Goal: Information Seeking & Learning: Learn about a topic

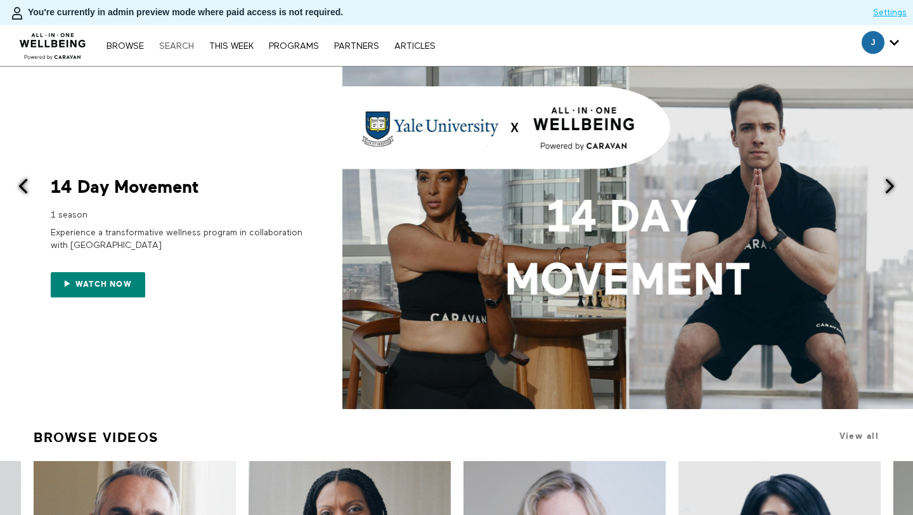
click at [179, 50] on link "Search" at bounding box center [177, 46] width 48 height 9
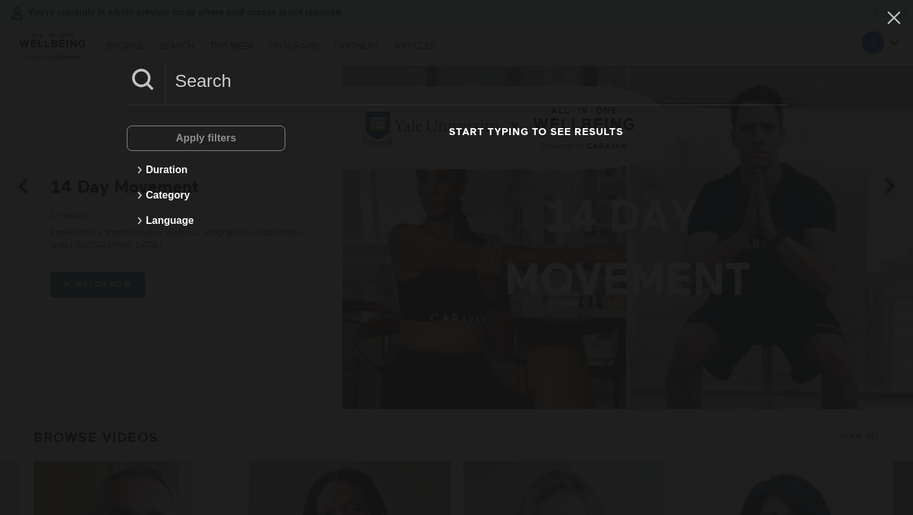
click at [218, 95] on input at bounding box center [475, 80] width 620 height 35
paste input "5 Min Tracking Stress With Your Wearable Data"
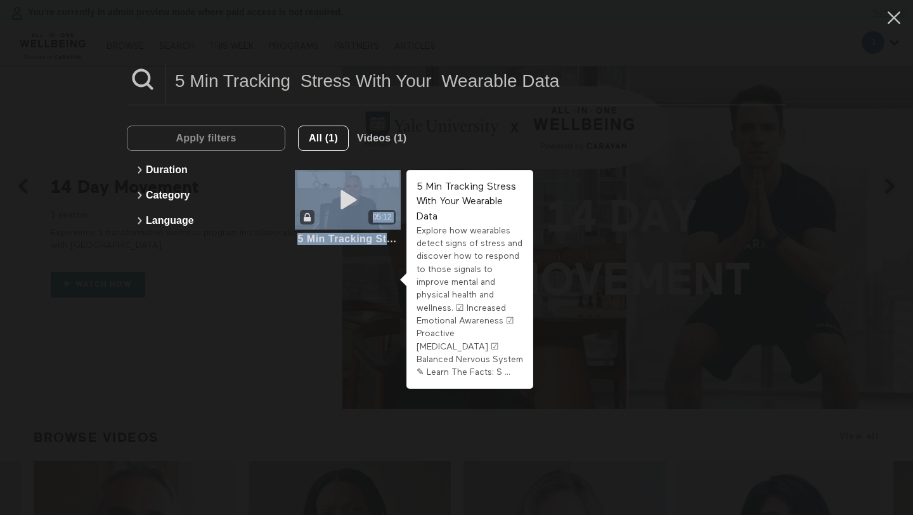
click at [337, 238] on div "5 Min Tracking Stress With Your Wearable Data" at bounding box center [347, 239] width 101 height 12
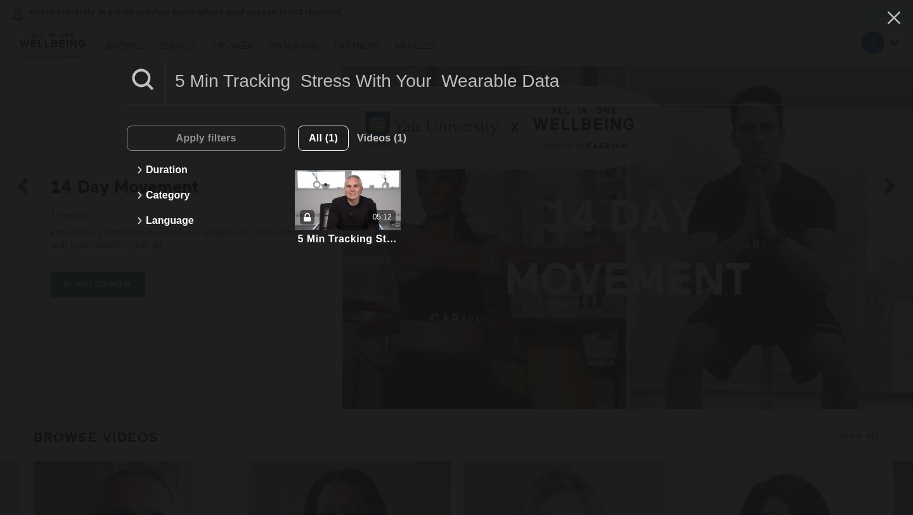
click at [274, 84] on input "5 Min Tracking Stress With Your Wearable Data" at bounding box center [475, 80] width 620 height 35
paste input "2 Min Supporting A Loved One With Type 2 Diabetes"
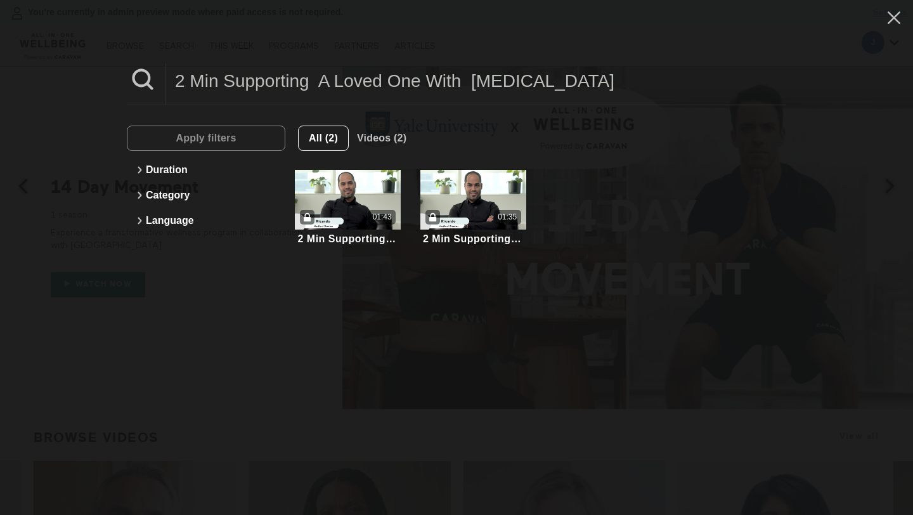
click at [415, 77] on input "2 Min Supporting A Loved One With Type 2 Diabetes" at bounding box center [475, 80] width 620 height 35
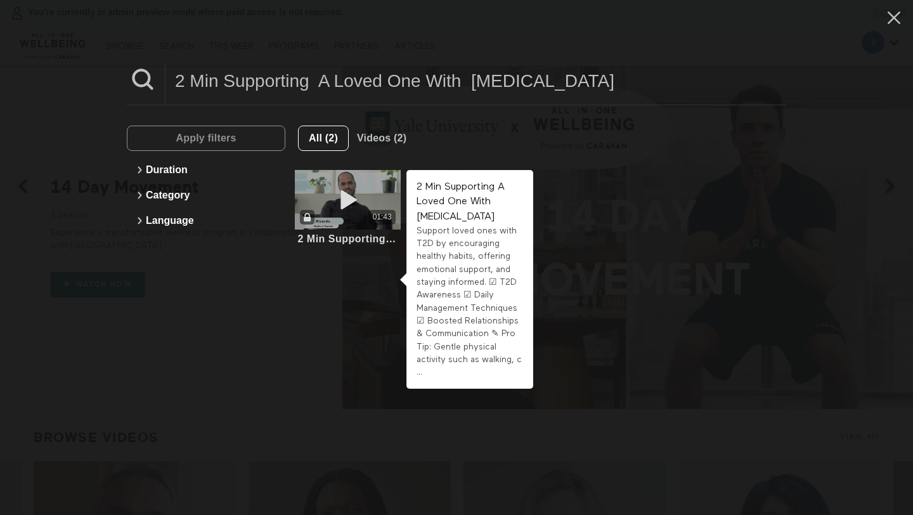
type input "2 Min Supporting A Loved One With Type 2 Diabetes"
click at [373, 197] on div "01:43" at bounding box center [348, 200] width 106 height 60
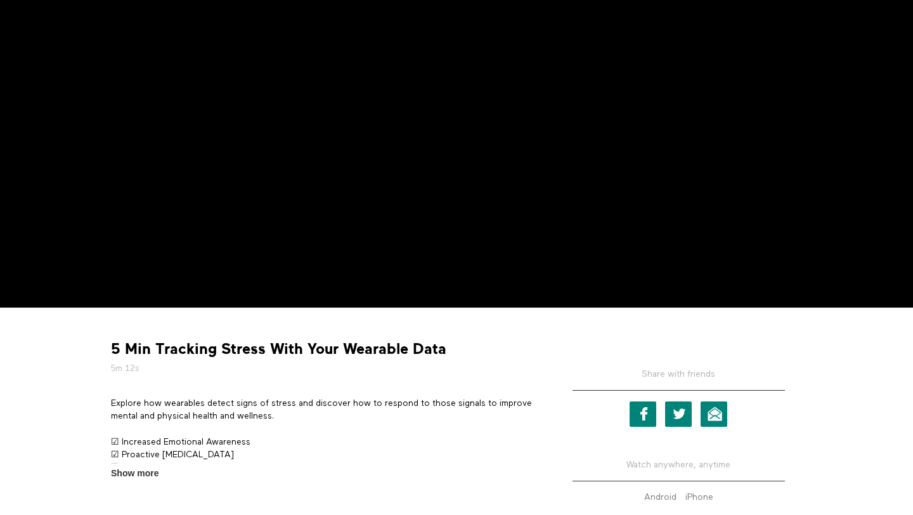
scroll to position [271, 0]
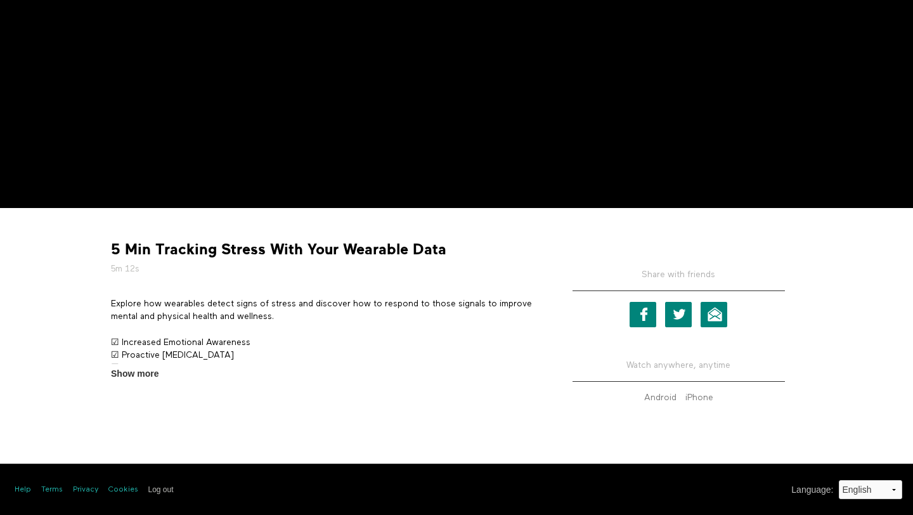
click at [171, 249] on strong "5 Min Tracking Stress With Your Wearable Data" at bounding box center [278, 250] width 335 height 20
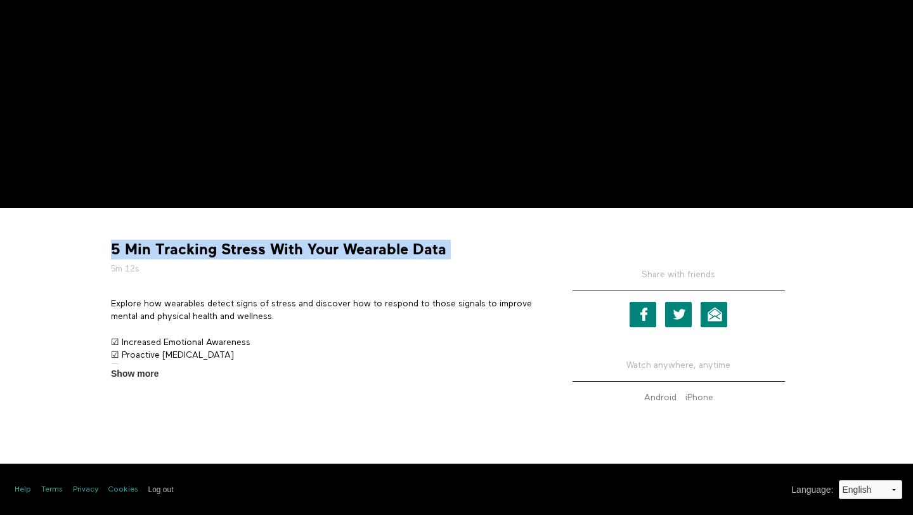
click at [171, 249] on strong "5 Min Tracking Stress With Your Wearable Data" at bounding box center [278, 250] width 335 height 20
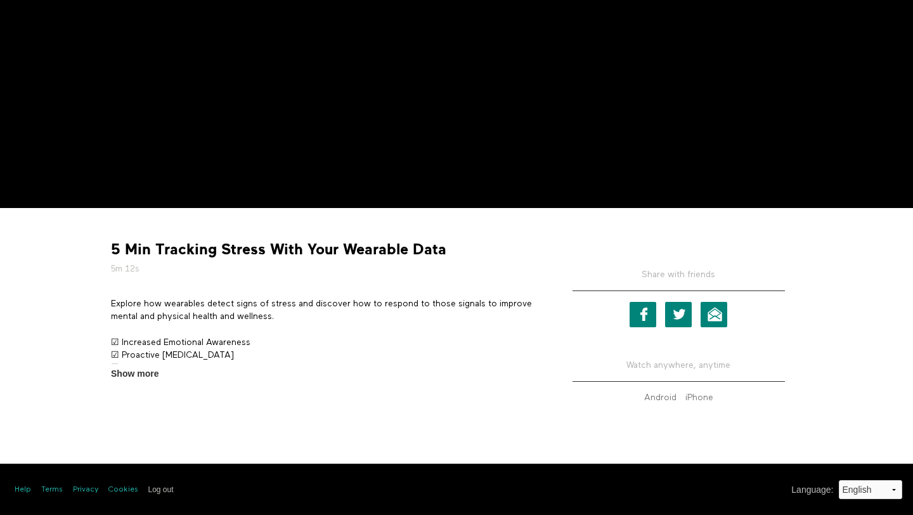
click at [200, 250] on strong "5 Min Tracking Stress With Your Wearable Data" at bounding box center [278, 250] width 335 height 20
click at [151, 249] on strong "5 Min Tracking Stress With Your Wearable Data" at bounding box center [278, 250] width 335 height 20
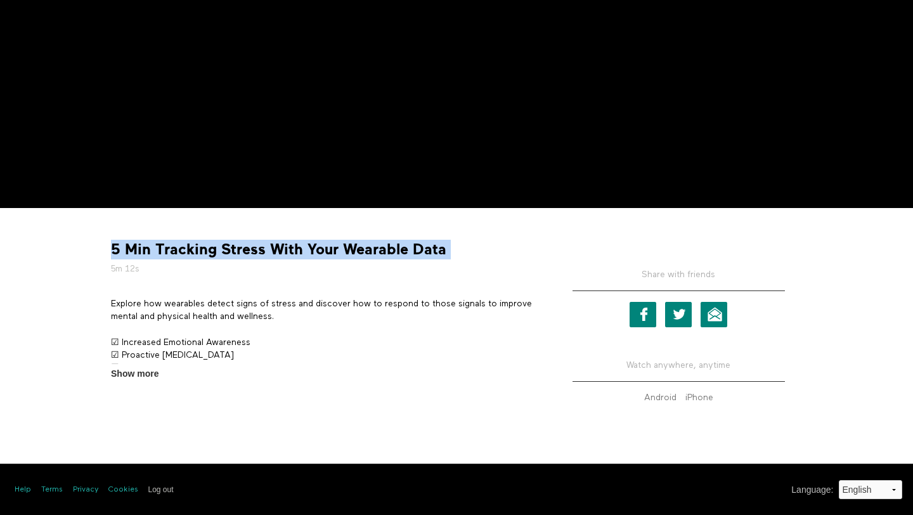
click at [151, 249] on strong "5 Min Tracking Stress With Your Wearable Data" at bounding box center [278, 250] width 335 height 20
copy div "5 Min Tracking Stress With Your Wearable Data"
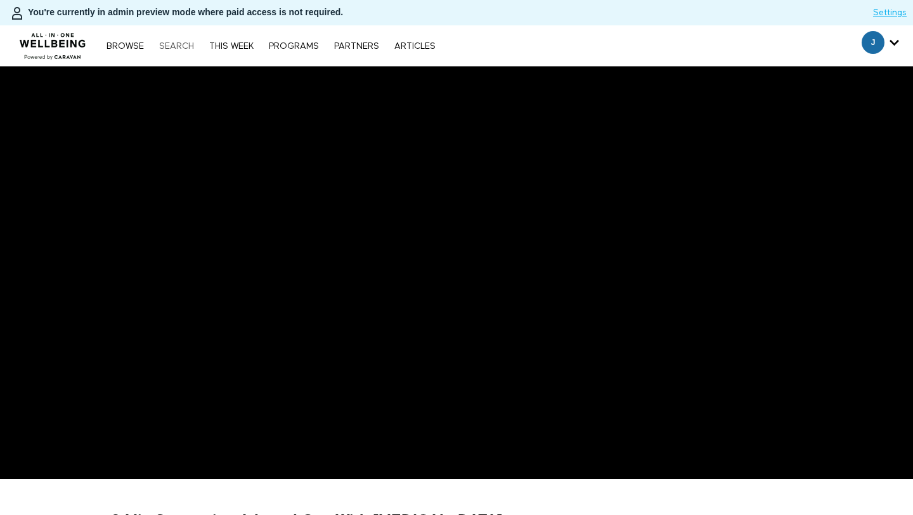
click at [163, 48] on link "Search" at bounding box center [177, 46] width 48 height 9
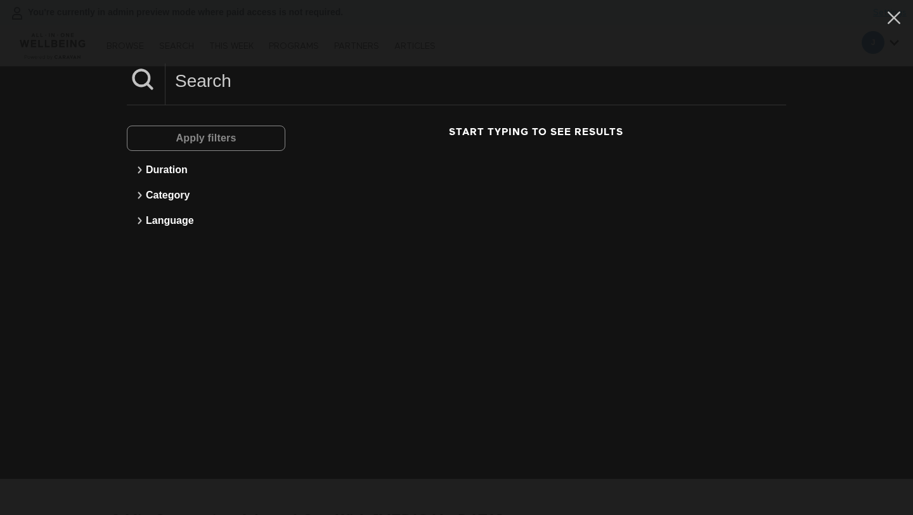
click at [255, 94] on input at bounding box center [475, 80] width 620 height 35
paste input "Skin Inside & Out"
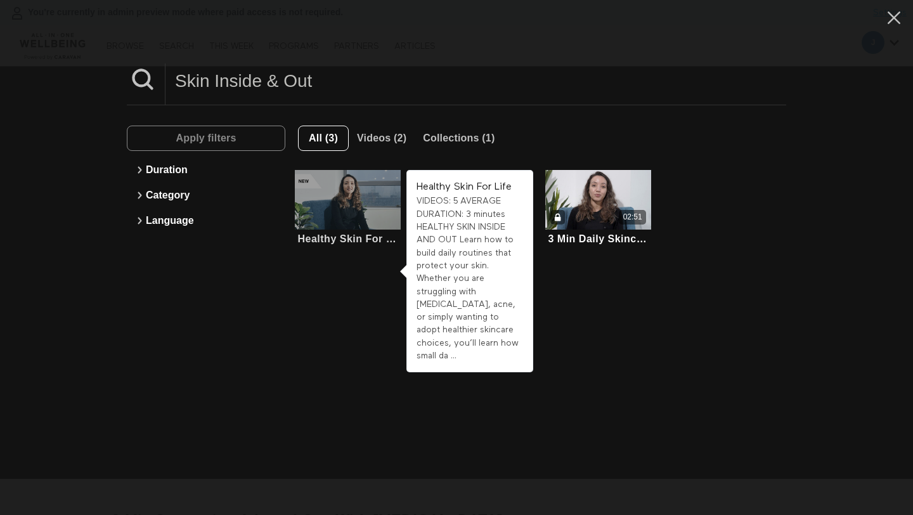
click at [350, 201] on div at bounding box center [348, 200] width 106 height 60
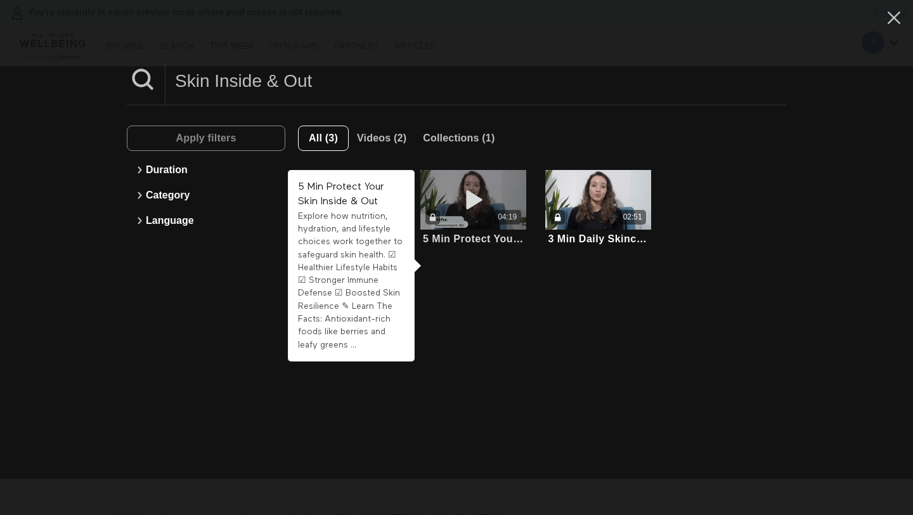
click at [458, 212] on div "04:19" at bounding box center [473, 217] width 106 height 15
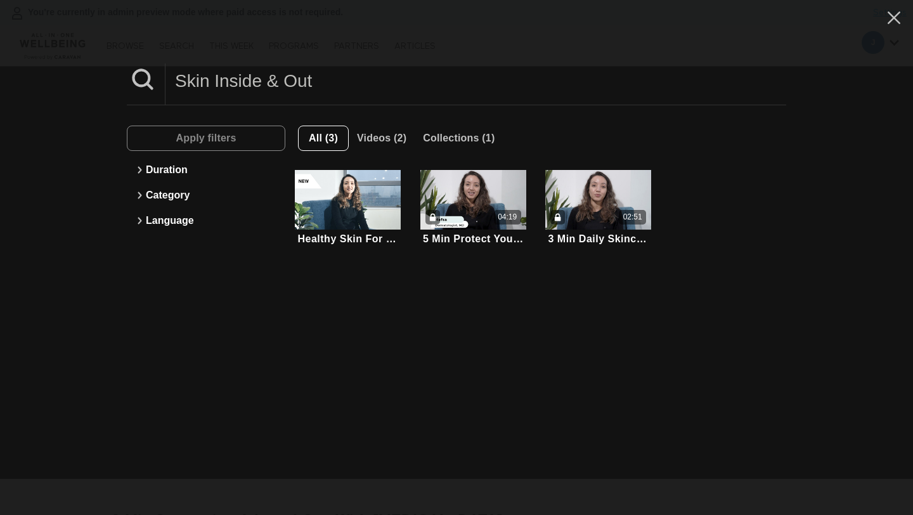
click at [252, 82] on input "Skin Inside & Out" at bounding box center [475, 80] width 620 height 35
paste input "5 Min Why Regular Gynecological Checkups Matter"
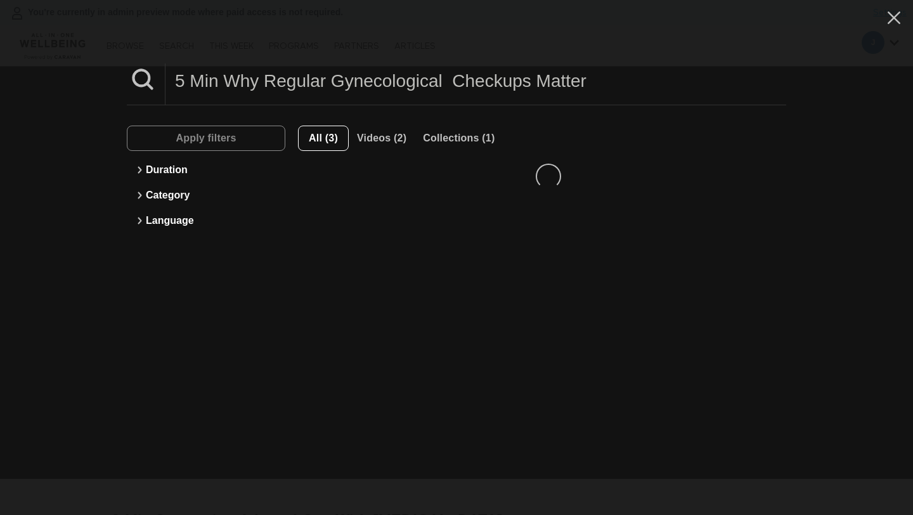
click at [253, 85] on input "5 Min Why Regular Gynecological Checkups Matter" at bounding box center [475, 80] width 620 height 35
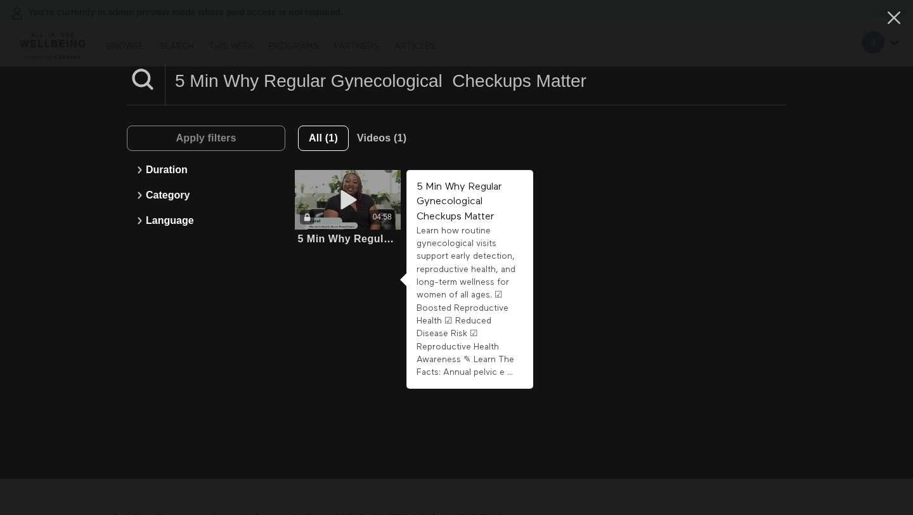
click at [359, 211] on span at bounding box center [348, 199] width 38 height 25
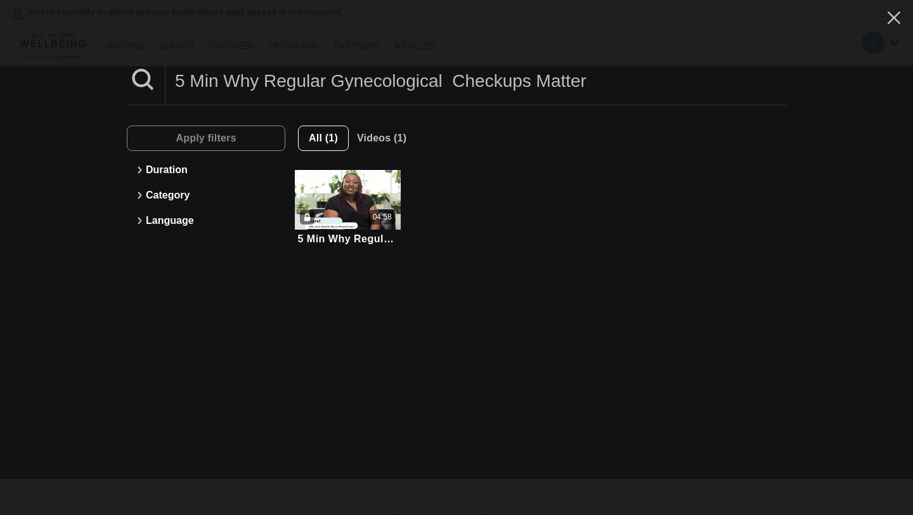
click at [358, 87] on input "5 Min Why Regular Gynecological Checkups Matter" at bounding box center [475, 80] width 620 height 35
paste input "3 Min Cancer Screenings & Early Detection"
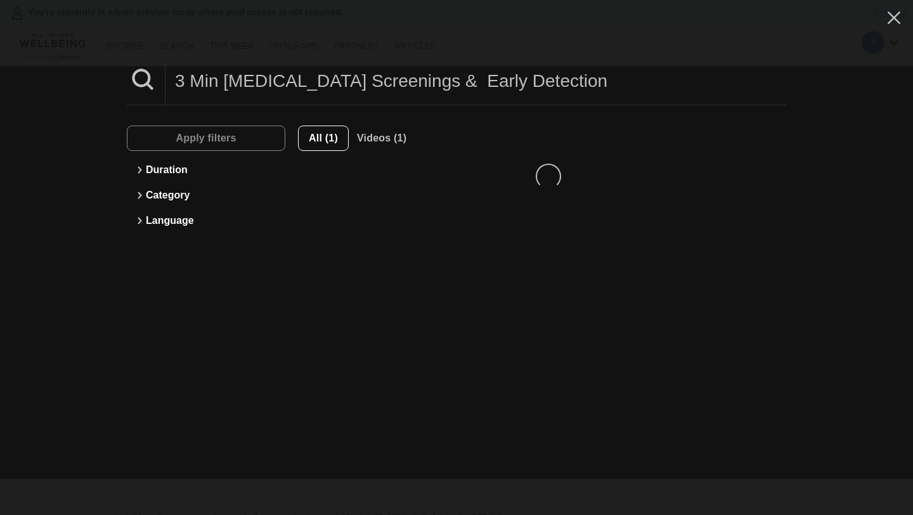
click at [346, 84] on input "3 Min Cancer Screenings & Early Detection" at bounding box center [475, 80] width 620 height 35
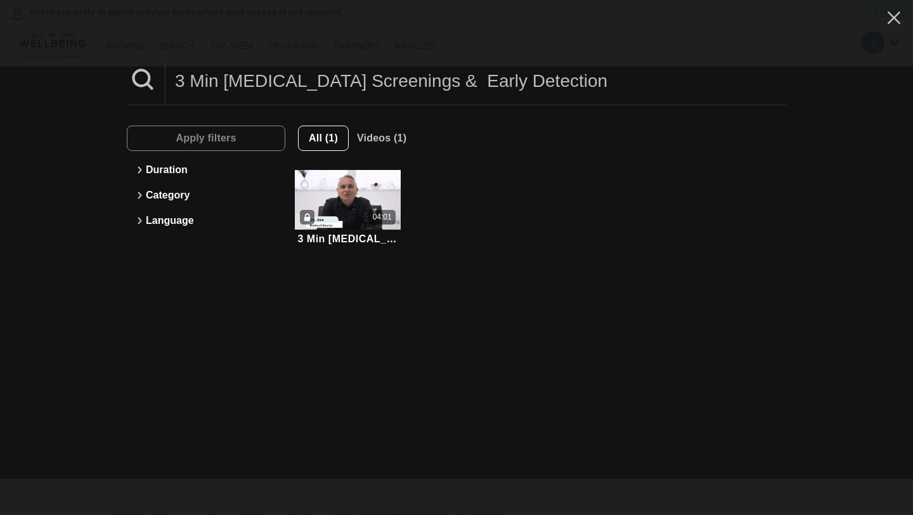
click at [346, 84] on input "3 Min Cancer Screenings & Early Detection" at bounding box center [475, 80] width 620 height 35
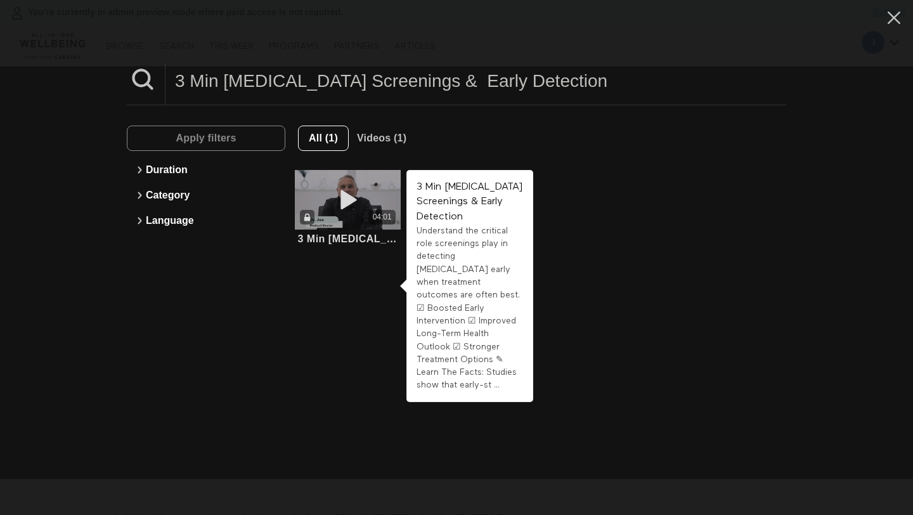
click at [363, 215] on div "04:01" at bounding box center [348, 217] width 106 height 15
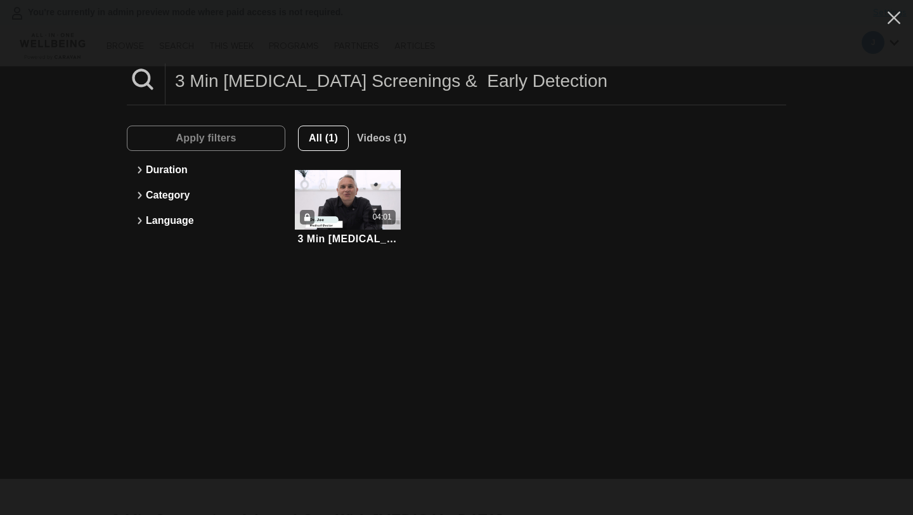
click at [256, 84] on input "3 Min Cancer Screenings & Early Detection" at bounding box center [475, 80] width 620 height 35
paste input "5 Min Daily Habits To Protect Kidney Health"
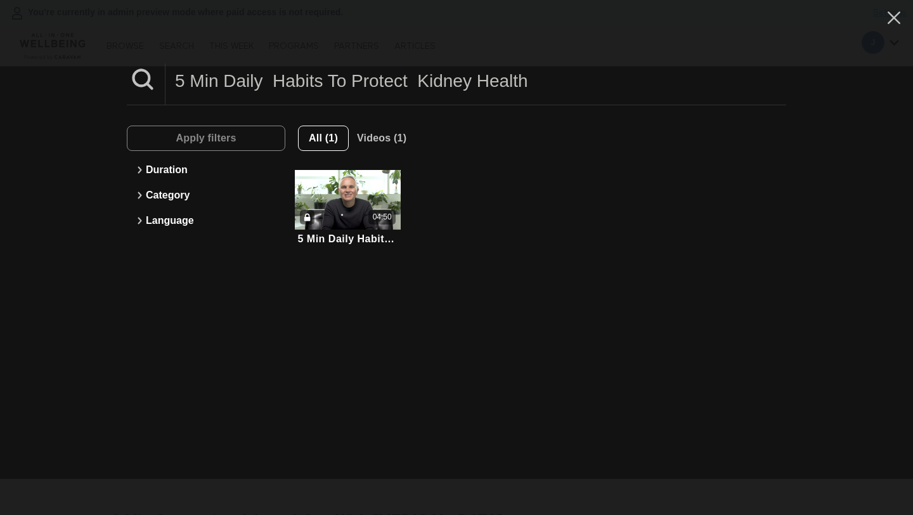
click at [329, 80] on input "5 Min Daily Habits To Protect Kidney Health" at bounding box center [475, 80] width 620 height 35
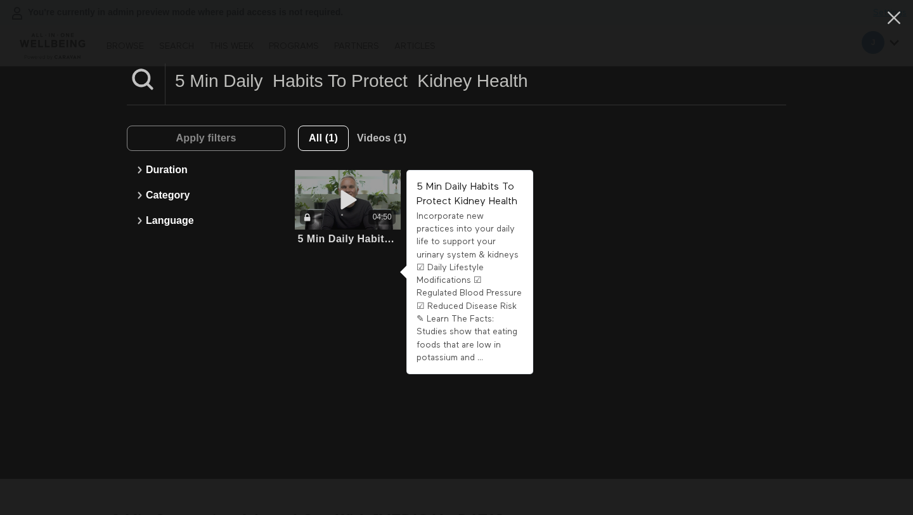
click at [379, 216] on div "04:50" at bounding box center [382, 217] width 19 height 11
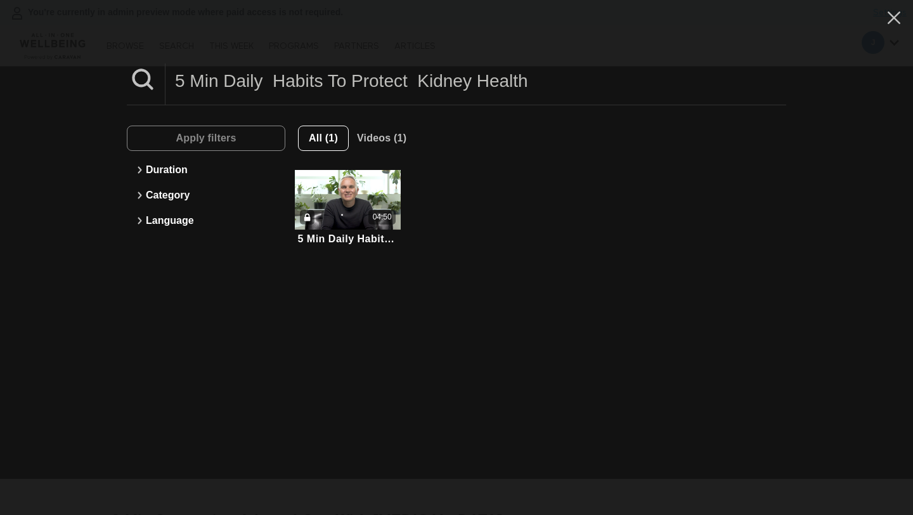
click at [291, 82] on input "5 Min Daily Habits To Protect Kidney Health" at bounding box center [475, 80] width 620 height 35
paste input "2 Min How Your Immune System Detects Allergens"
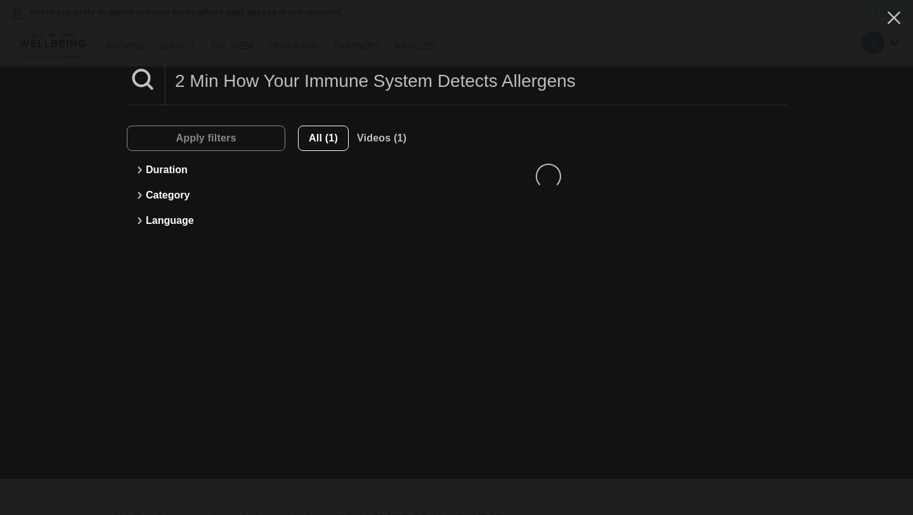
click at [291, 82] on input "2 Min How Your Immune System Detects Allergens" at bounding box center [475, 80] width 620 height 35
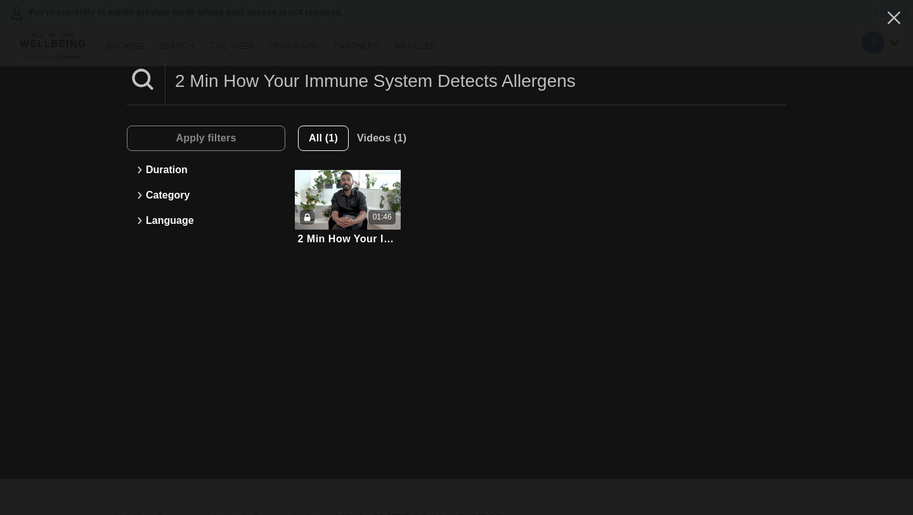
type input "2 Min How Your Immune System Detects Allergens"
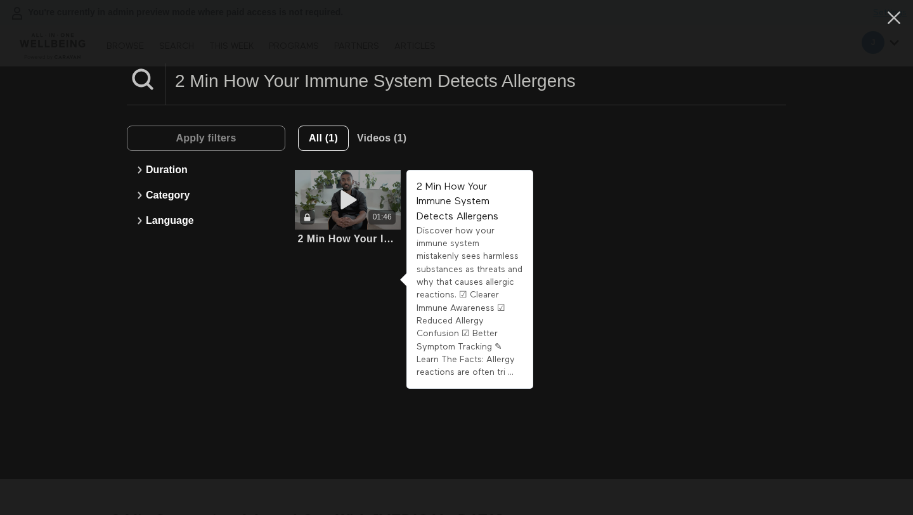
click at [324, 205] on div "01:46" at bounding box center [348, 200] width 106 height 60
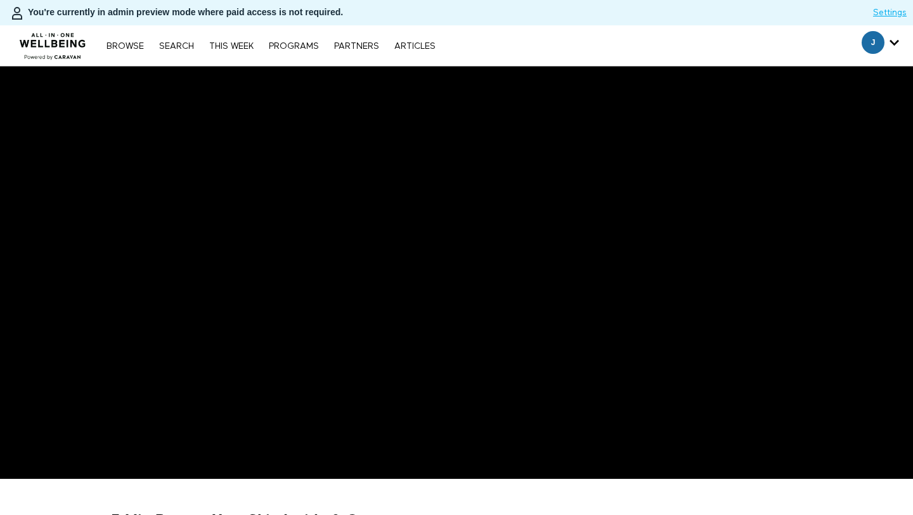
scroll to position [232, 0]
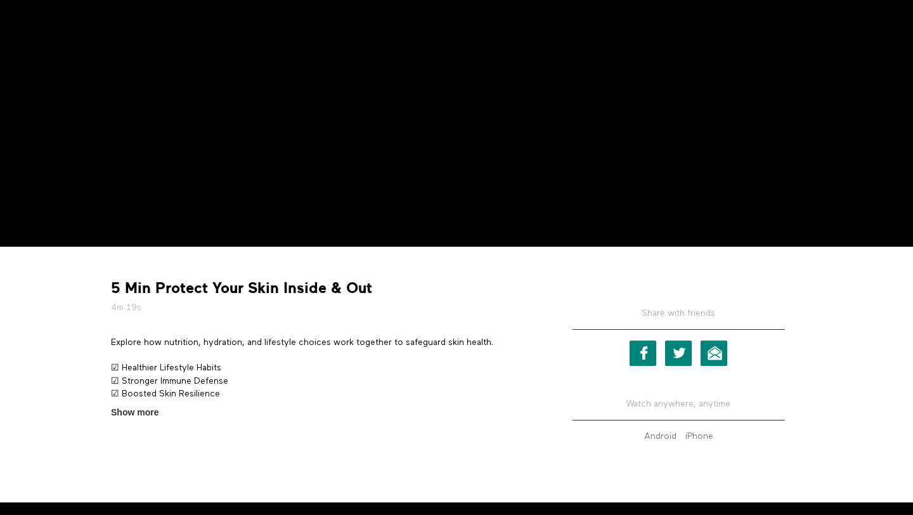
click at [207, 285] on strong "5 Min Protect Your Skin Inside & Out" at bounding box center [241, 288] width 261 height 20
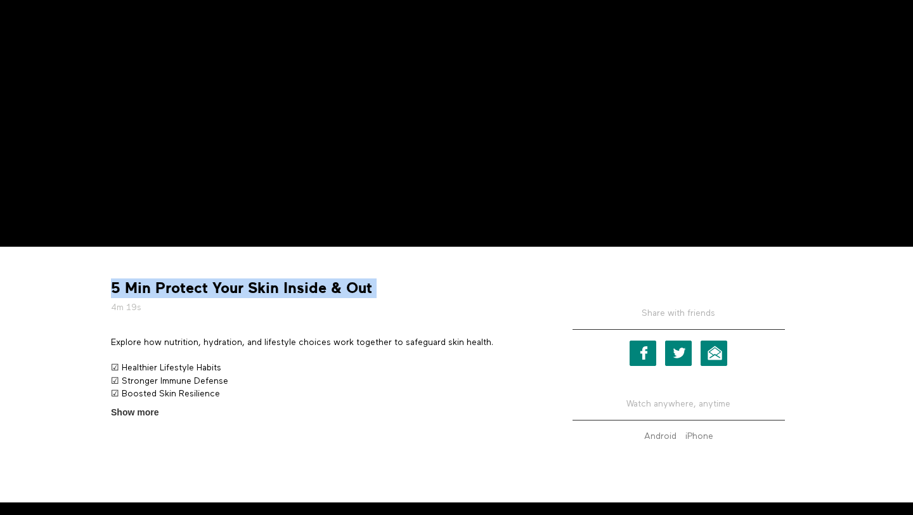
click at [207, 285] on strong "5 Min Protect Your Skin Inside & Out" at bounding box center [241, 288] width 261 height 20
copy div "5 Min Protect Your Skin Inside & Out"
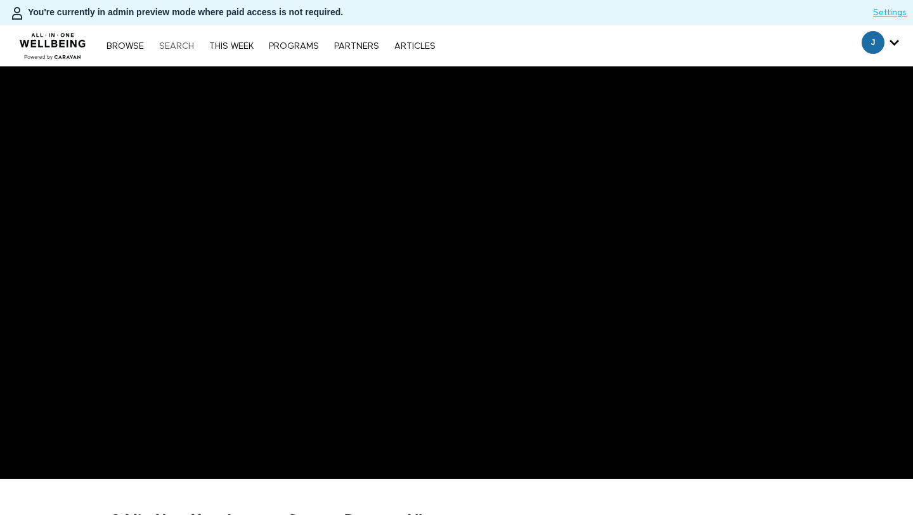
click at [177, 44] on link "Search" at bounding box center [177, 46] width 48 height 9
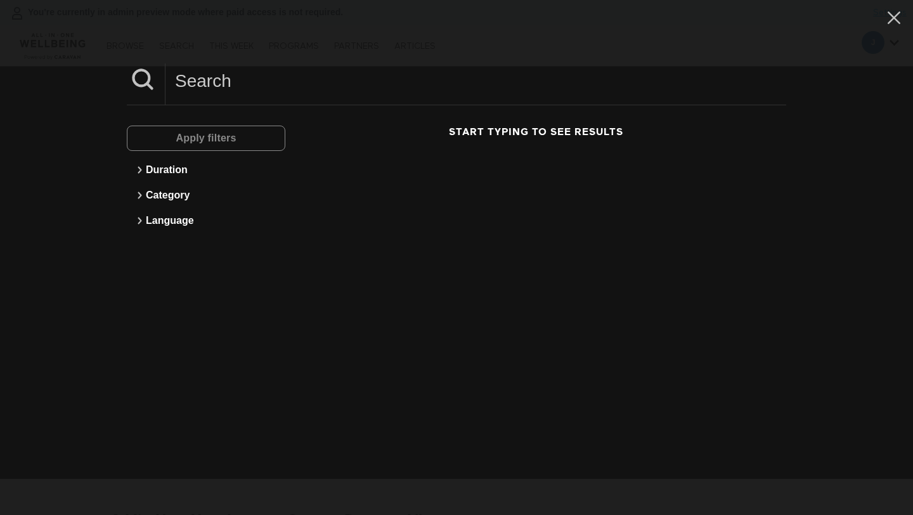
click at [253, 88] on input at bounding box center [475, 80] width 620 height 35
paste input "5 Min Are Food Intolerances Causing Your Digestive Issues?"
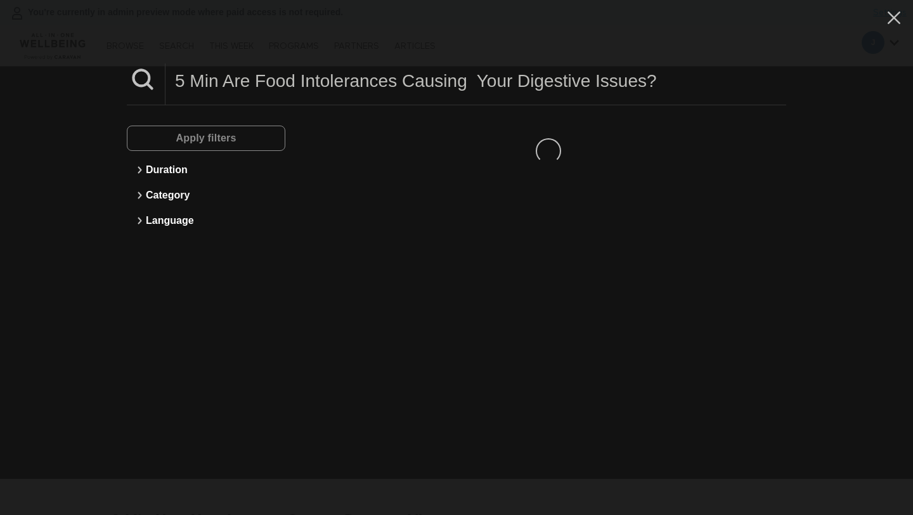
click at [274, 80] on input "5 Min Are Food Intolerances Causing Your Digestive Issues?" at bounding box center [475, 80] width 620 height 35
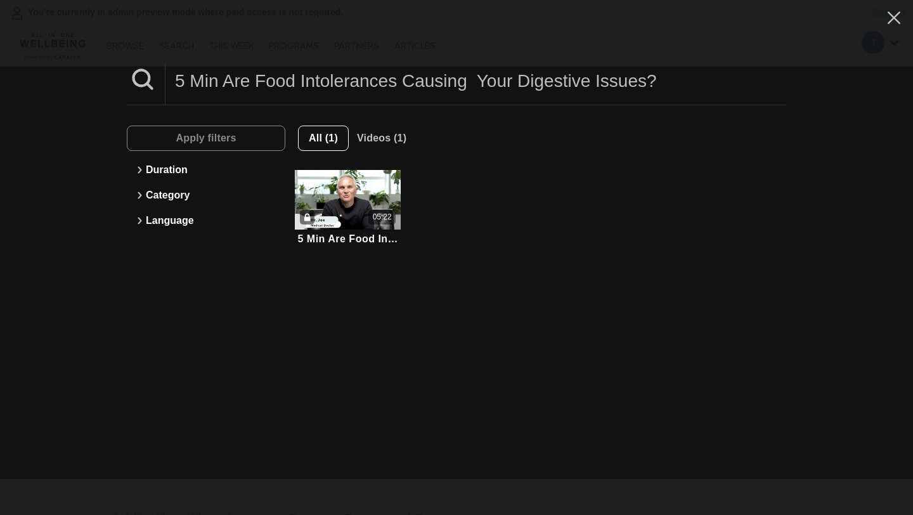
click at [274, 80] on input "5 Min Are Food Intolerances Causing Your Digestive Issues?" at bounding box center [475, 80] width 620 height 35
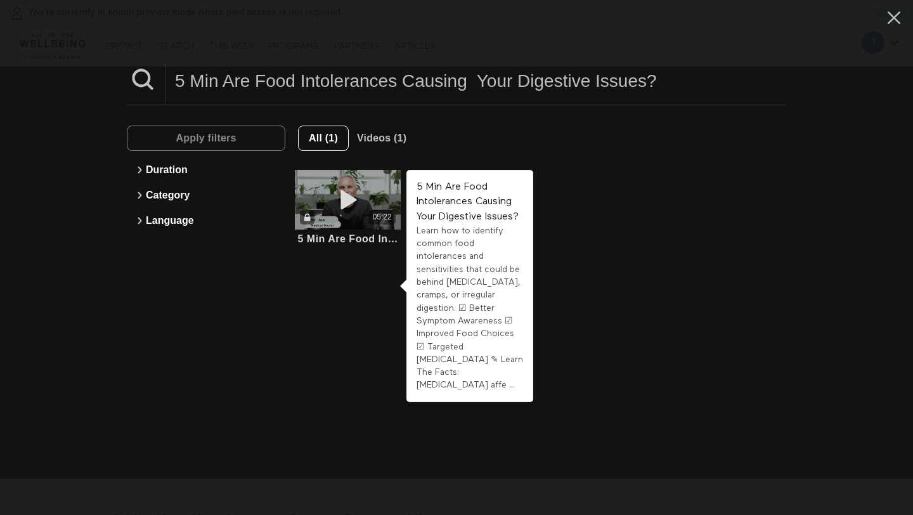
type input "5 Min Are Food Intolerances Causing Your Digestive Issues?"
click at [357, 199] on icon at bounding box center [348, 200] width 38 height 22
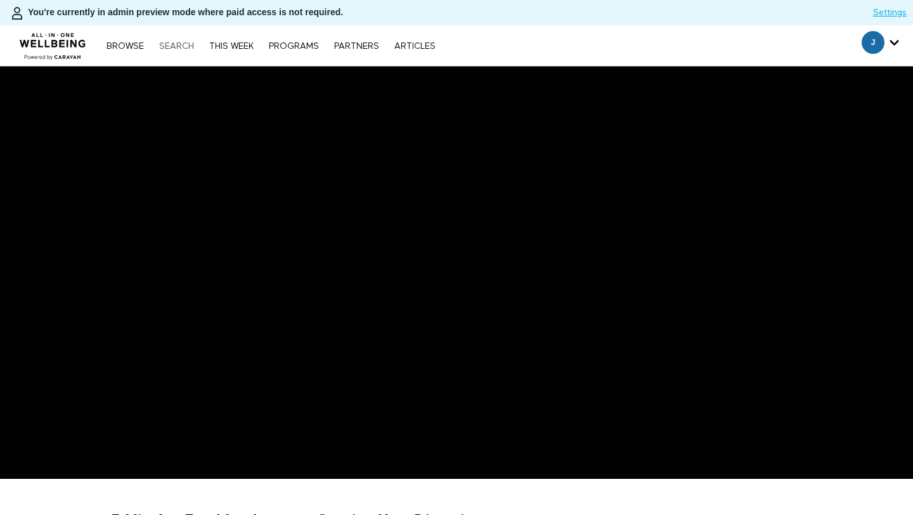
click at [175, 45] on link "Search" at bounding box center [177, 46] width 48 height 9
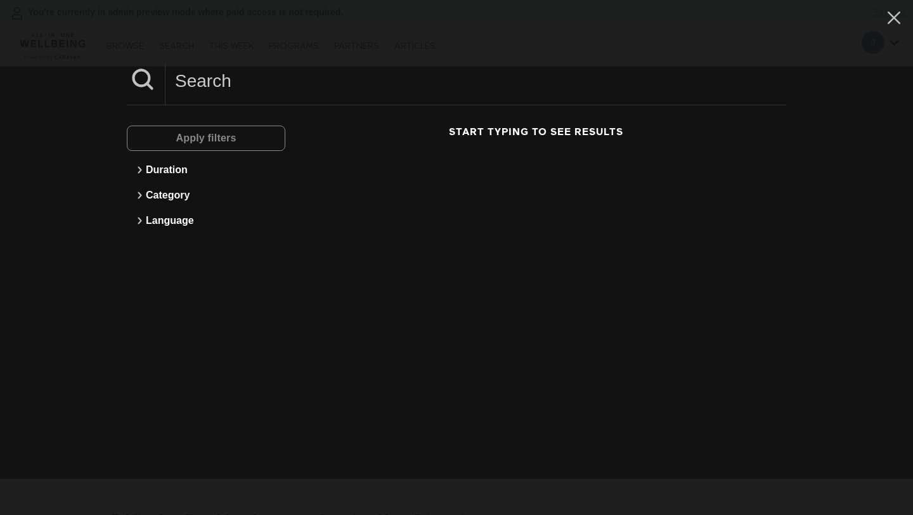
click at [241, 97] on input at bounding box center [475, 80] width 620 height 35
paste input "5 Min Health Screenings For Children"
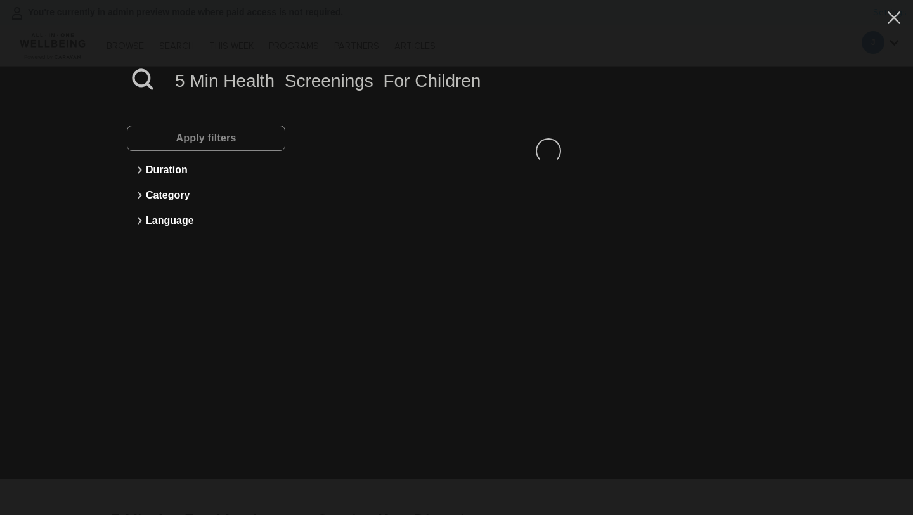
click at [244, 80] on input "5 Min Health Screenings For Children" at bounding box center [475, 80] width 620 height 35
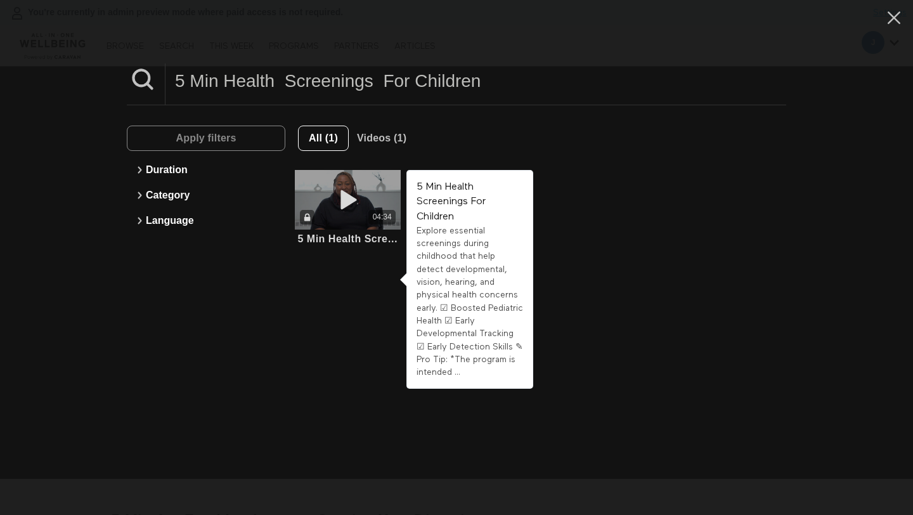
type input "5 Min Health Screenings For Children"
click at [350, 201] on icon at bounding box center [348, 200] width 38 height 22
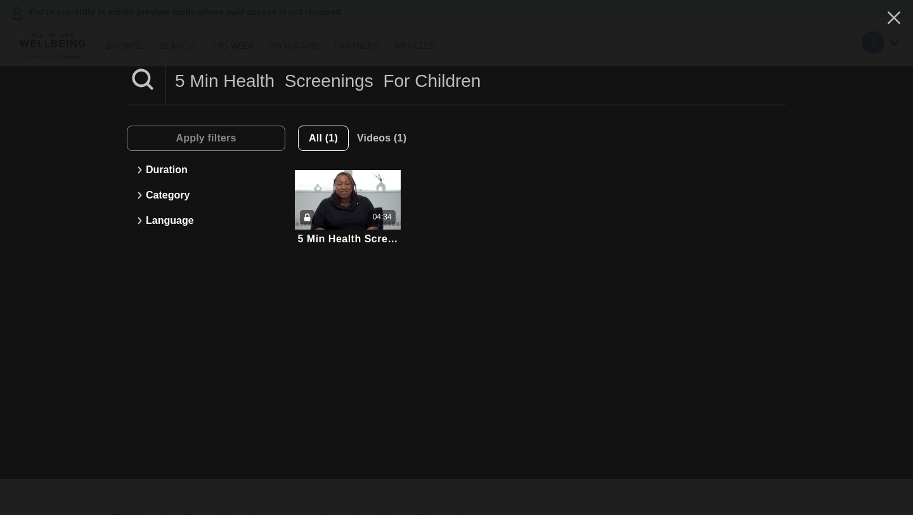
click at [284, 75] on input "5 Min Health Screenings For Children" at bounding box center [475, 80] width 620 height 35
paste input "5 Min Yoga For High Blood Pressure"
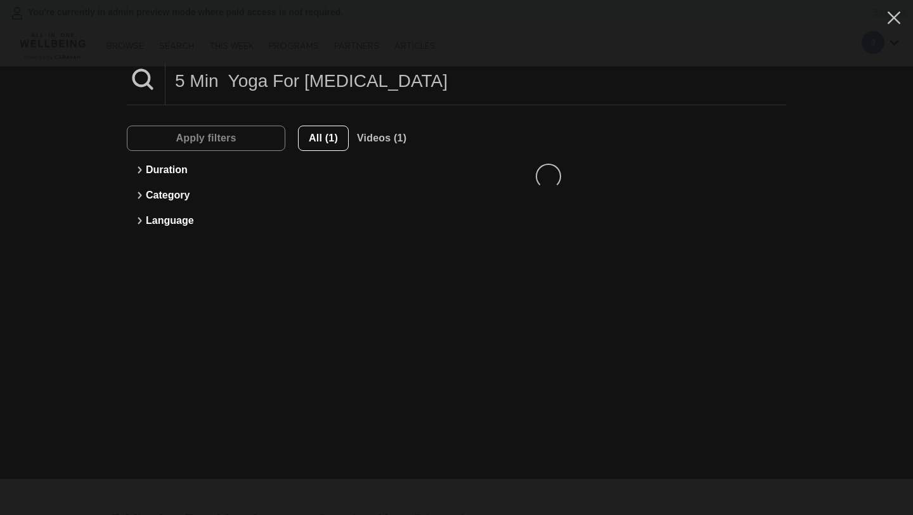
click at [283, 75] on input "5 Min Yoga For High Blood Pressure" at bounding box center [475, 80] width 620 height 35
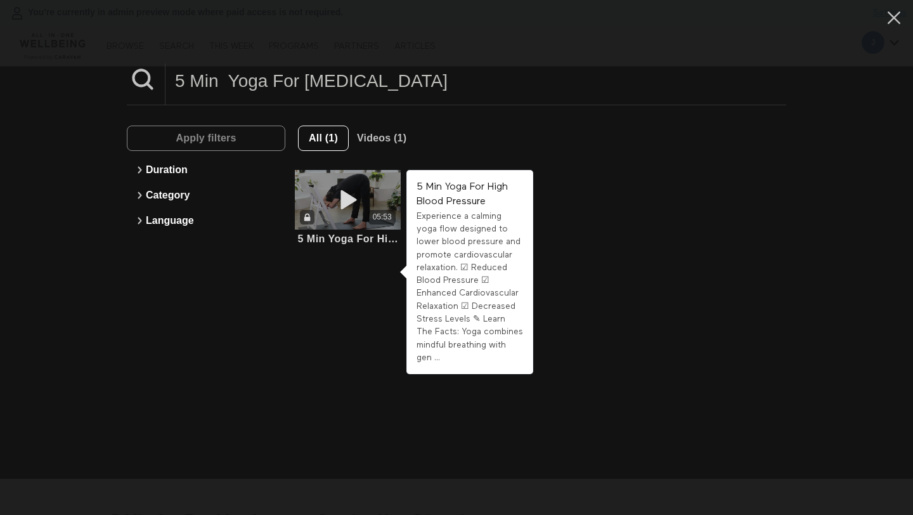
type input "5 Min Yoga For High Blood Pressure"
click at [360, 180] on div "05:53" at bounding box center [348, 200] width 106 height 60
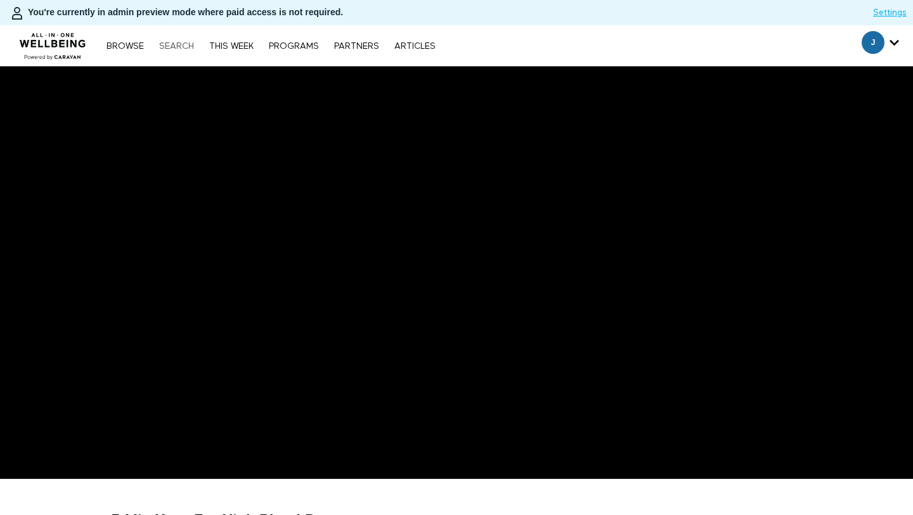
click at [174, 46] on link "Search" at bounding box center [177, 46] width 48 height 9
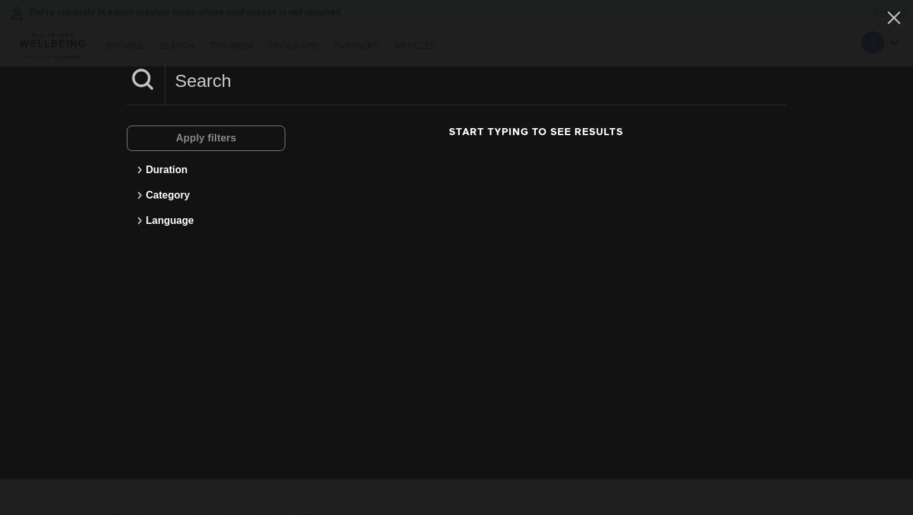
click at [215, 75] on input at bounding box center [475, 80] width 620 height 35
paste input "3 Min Supporting Thyroid Health Through Lifestyle"
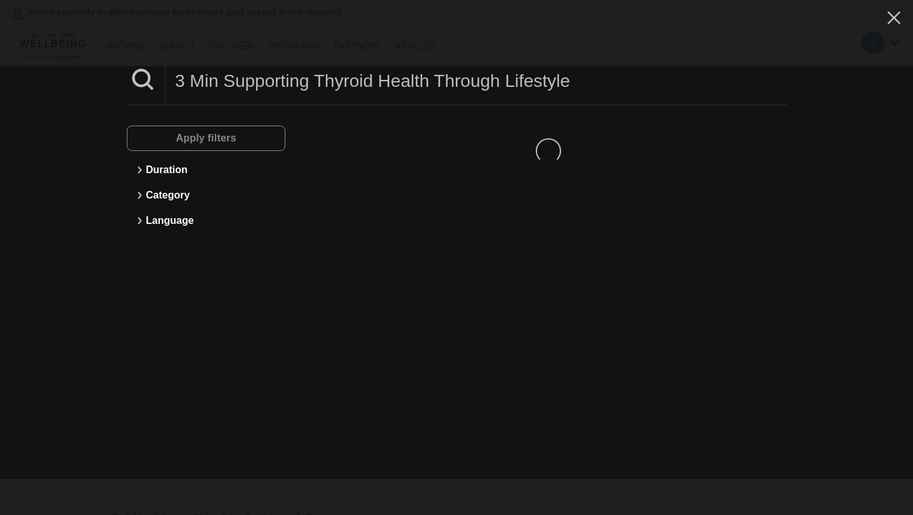
click at [221, 83] on input "3 Min Supporting Thyroid Health Through Lifestyle" at bounding box center [475, 80] width 620 height 35
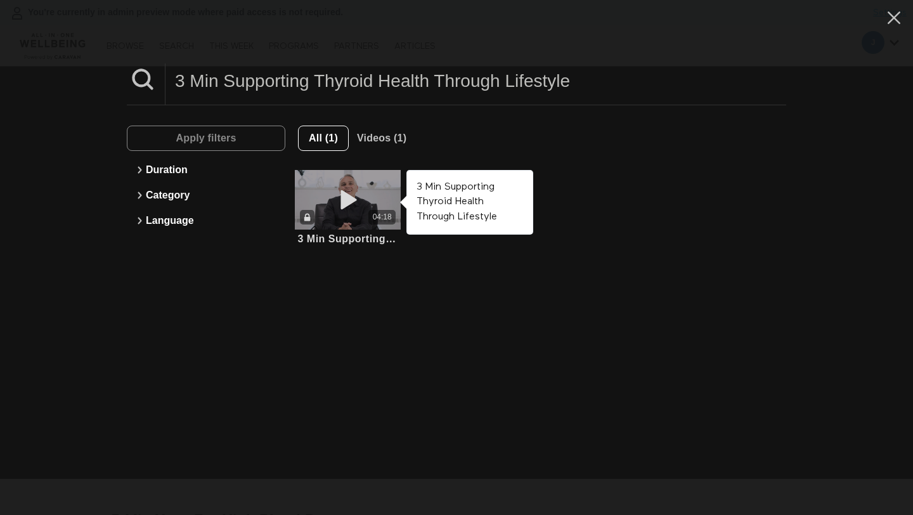
type input "3 Min Supporting Thyroid Health Through Lifestyle"
click at [350, 194] on icon at bounding box center [348, 200] width 38 height 22
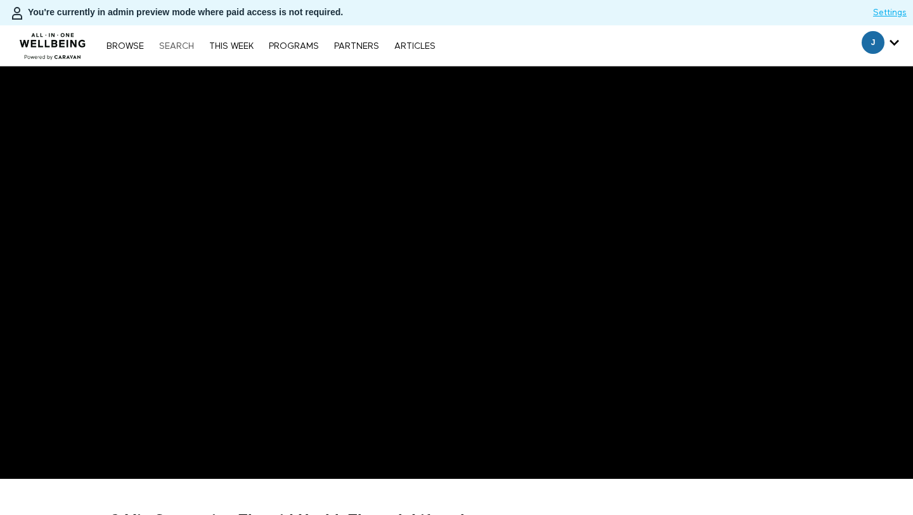
click at [186, 45] on link "Search" at bounding box center [177, 46] width 48 height 9
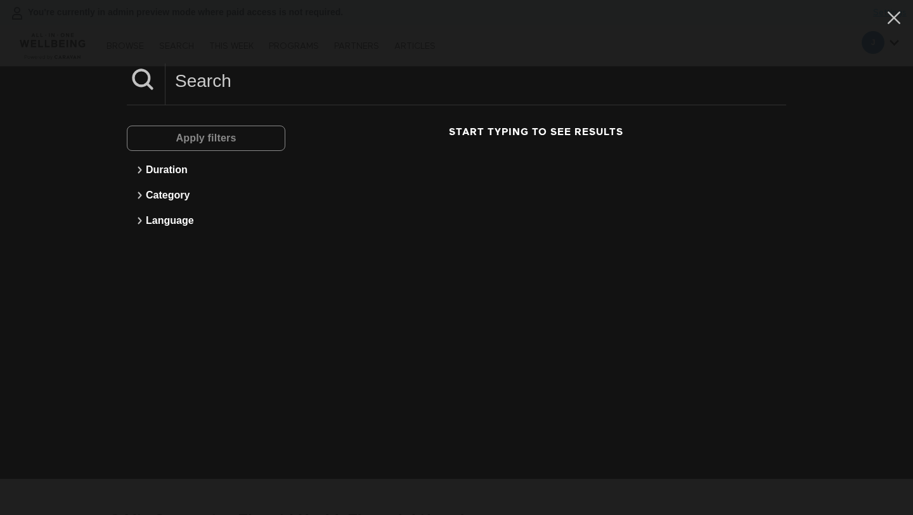
click at [229, 77] on input at bounding box center [475, 80] width 620 height 35
paste input "5 Min Nutritional Supplements For Eye Health"
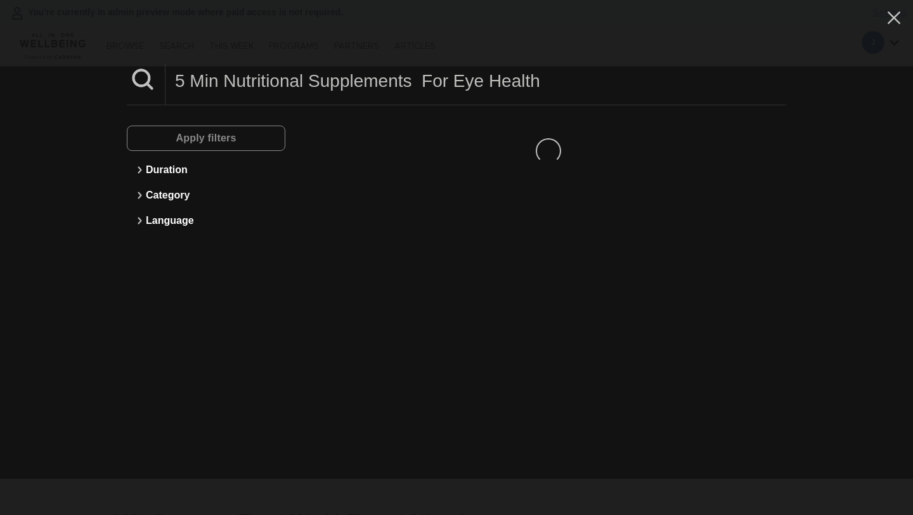
click at [229, 77] on input "5 Min Nutritional Supplements For Eye Health" at bounding box center [475, 80] width 620 height 35
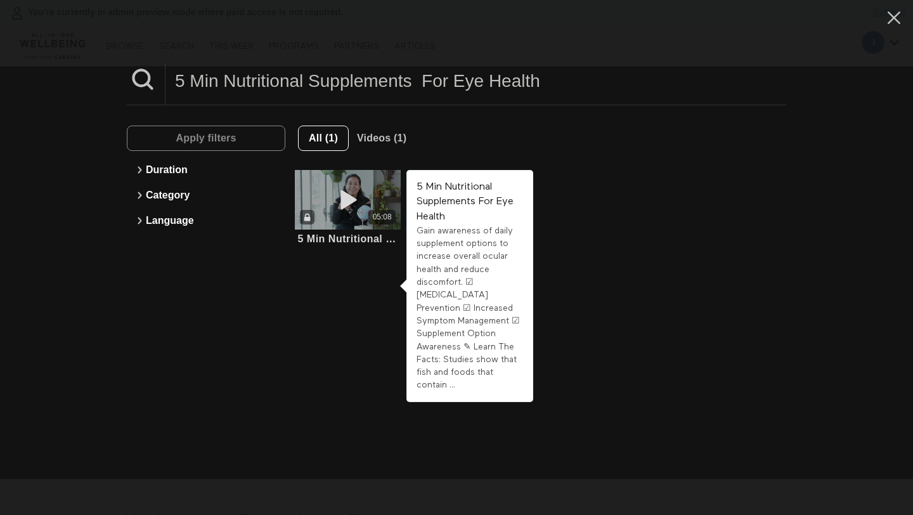
type input "5 Min Nutritional Supplements For Eye Health"
click at [344, 172] on div "05:08" at bounding box center [348, 200] width 106 height 60
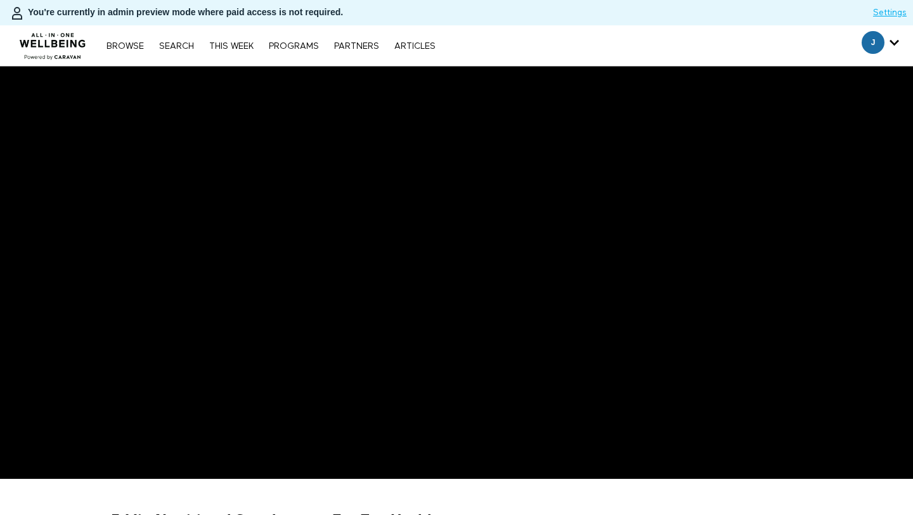
click at [176, 44] on link "Search" at bounding box center [177, 46] width 48 height 9
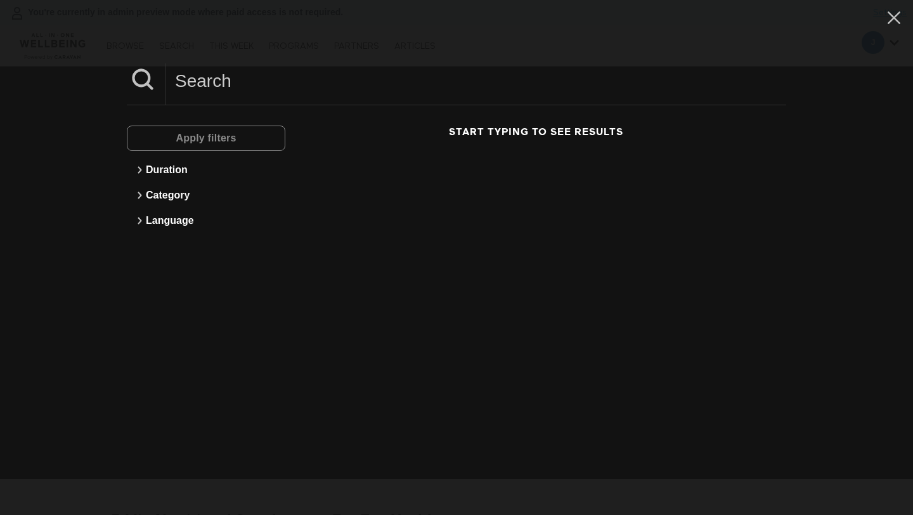
click at [222, 77] on input at bounding box center [475, 80] width 620 height 35
paste input "3 Min Causes & Risk Factors For [MEDICAL_DATA]"
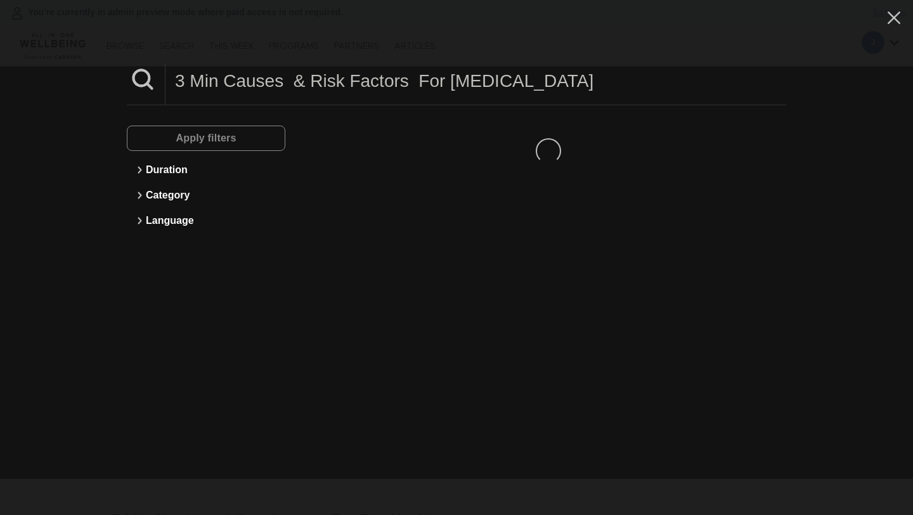
click at [222, 77] on input "3 Min Causes & Risk Factors For Heart Failure" at bounding box center [475, 80] width 620 height 35
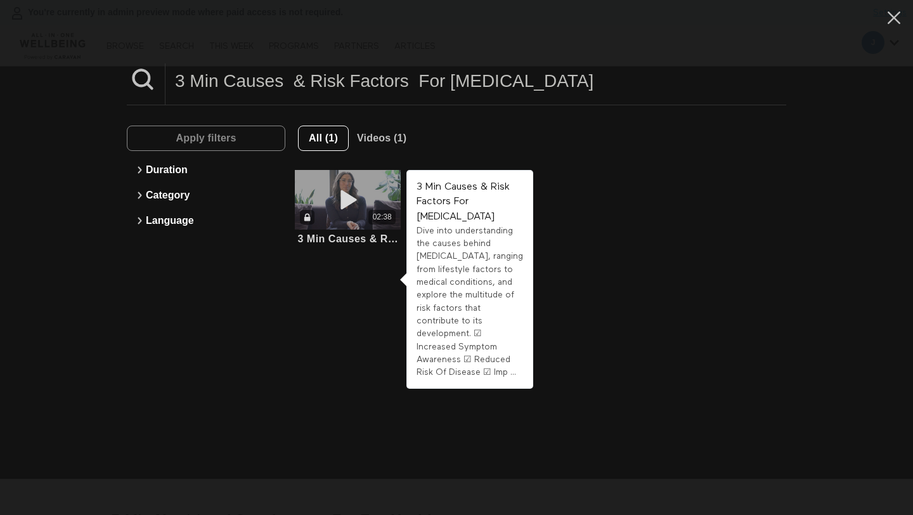
type input "3 Min Causes & Risk Factors For Heart Failure"
click at [335, 186] on div "02:38" at bounding box center [348, 200] width 106 height 60
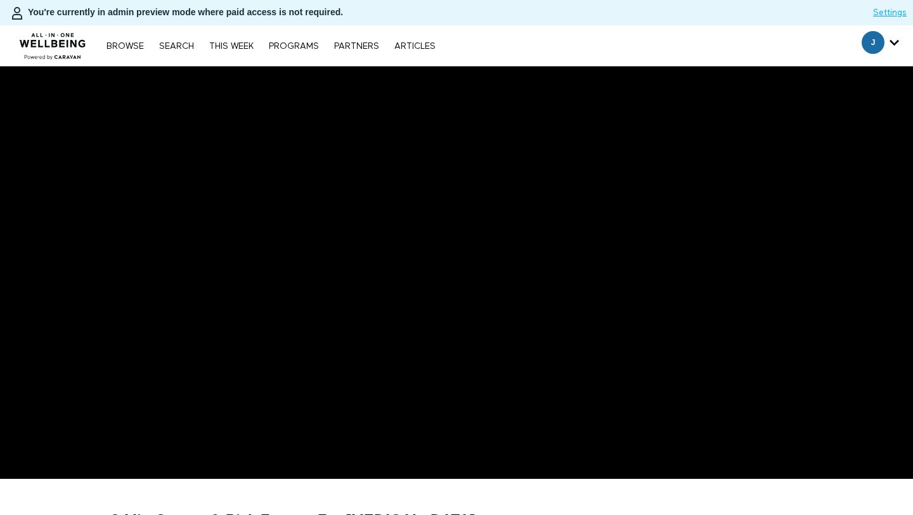
click at [187, 43] on link "Search" at bounding box center [177, 46] width 48 height 9
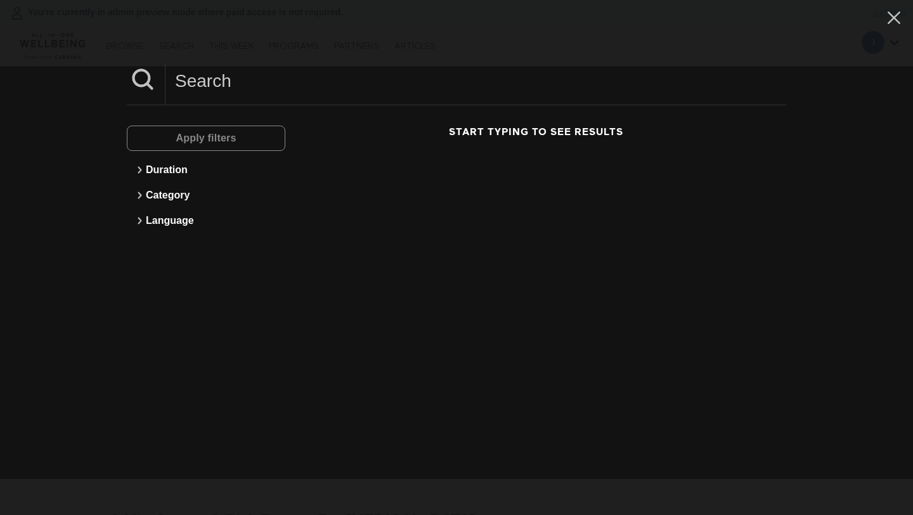
click at [249, 84] on input at bounding box center [475, 80] width 620 height 35
paste input "5 Min Mindful Movement For Spinal Health"
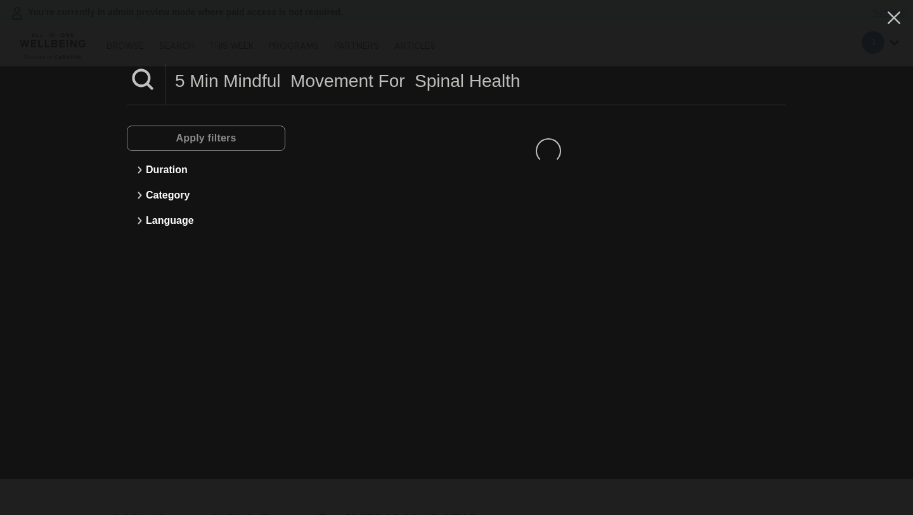
click at [249, 84] on input "5 Min Mindful Movement For Spinal Health" at bounding box center [475, 80] width 620 height 35
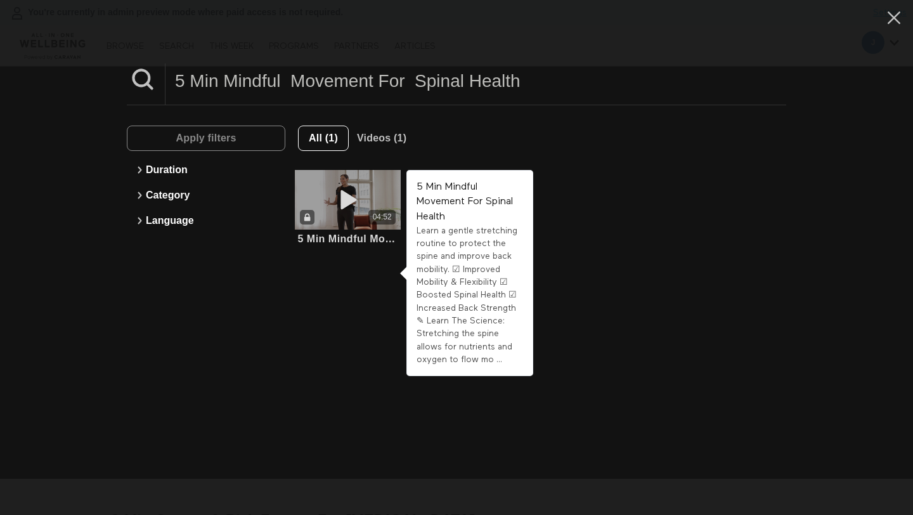
type input "5 Min Mindful Movement For Spinal Health"
click at [363, 210] on icon at bounding box center [348, 200] width 38 height 22
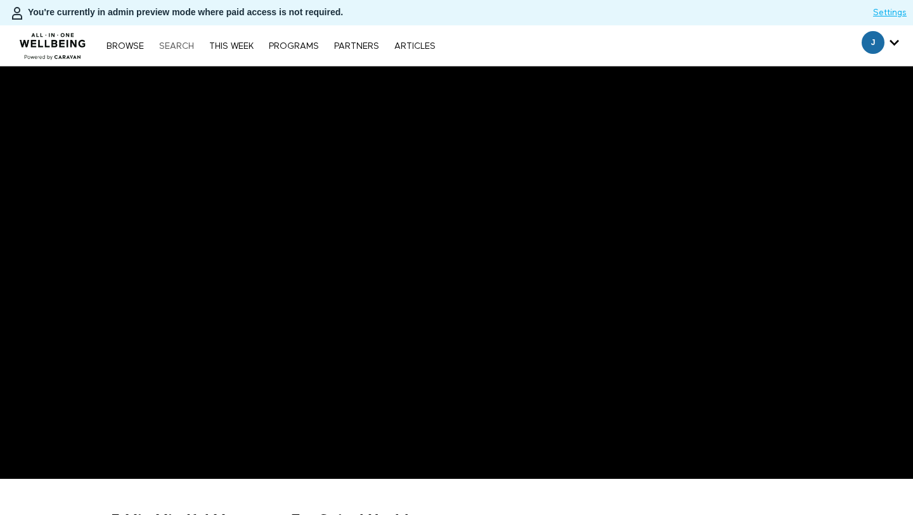
click at [181, 49] on link "Search" at bounding box center [177, 46] width 48 height 9
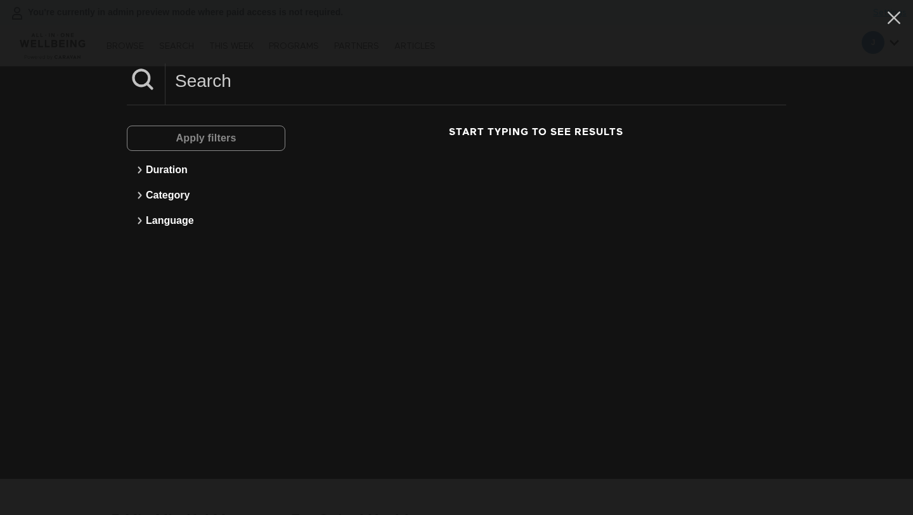
click at [231, 91] on input at bounding box center [475, 80] width 620 height 35
paste input "3 Min Overcoming Workplace Pressure Of Taking Sick Days"
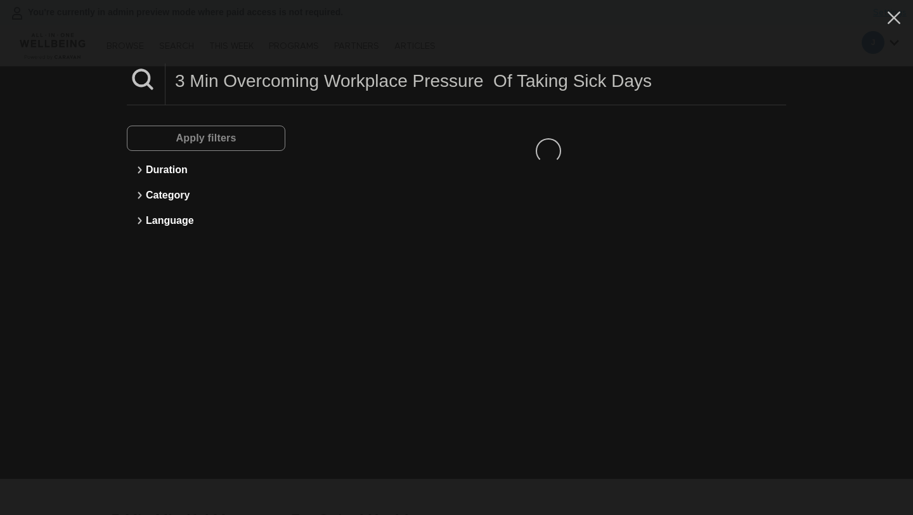
click at [231, 91] on input "3 Min Overcoming Workplace Pressure Of Taking Sick Days" at bounding box center [475, 80] width 620 height 35
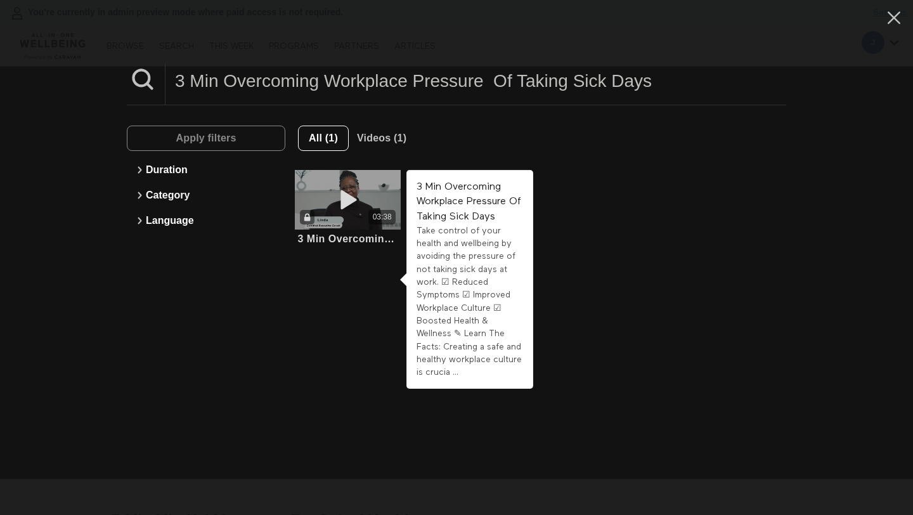
type input "3 Min Overcoming Workplace Pressure Of Taking Sick Days"
click at [356, 196] on icon at bounding box center [348, 200] width 38 height 22
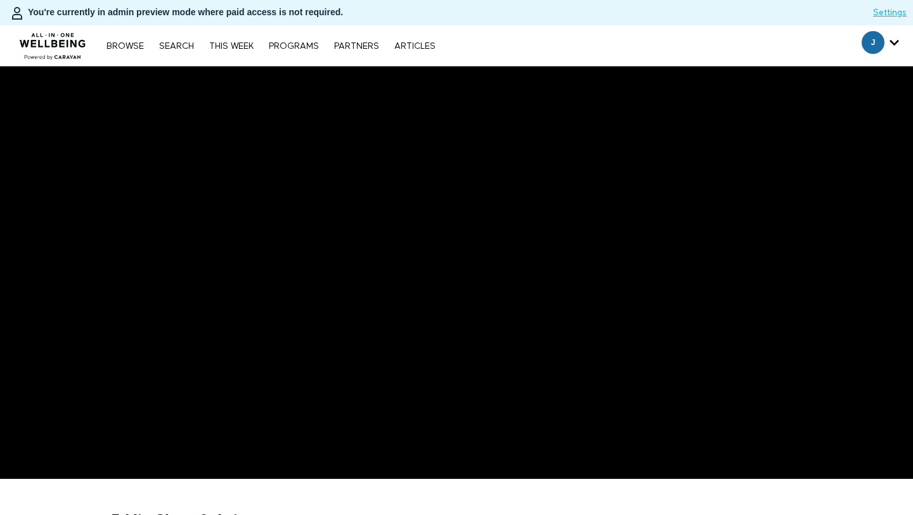
scroll to position [132, 0]
